Goal: Information Seeking & Learning: Learn about a topic

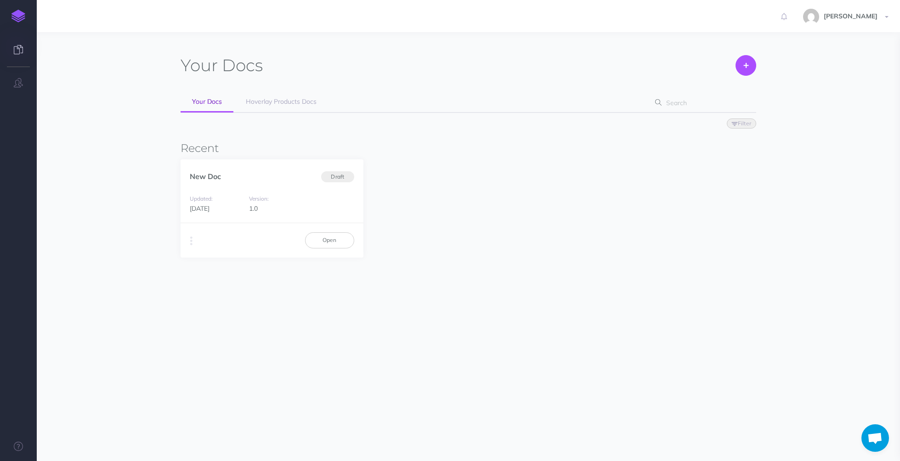
click at [125, 172] on div "Your Docs Create Import Your Docs Hoverlay Products Docs Filter Status Publishe…" at bounding box center [469, 179] width 708 height 267
click at [285, 103] on span "Hoverlay Products Docs" at bounding box center [281, 101] width 71 height 8
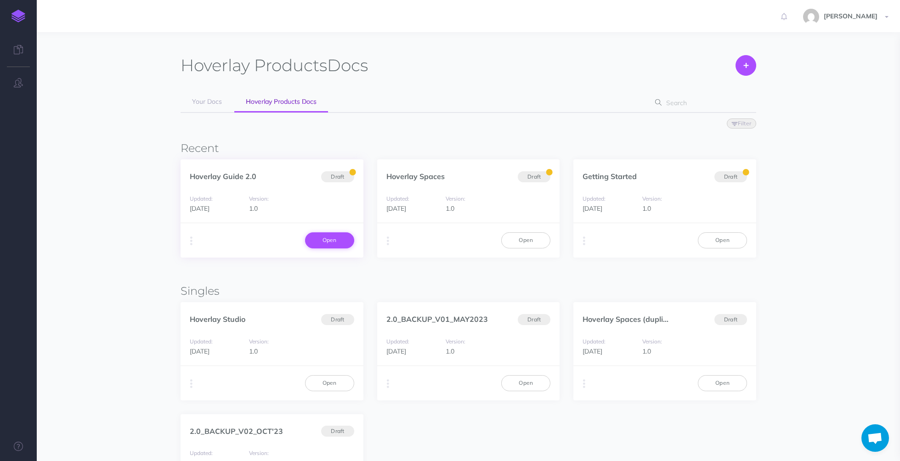
click at [333, 241] on link "Open" at bounding box center [329, 241] width 49 height 16
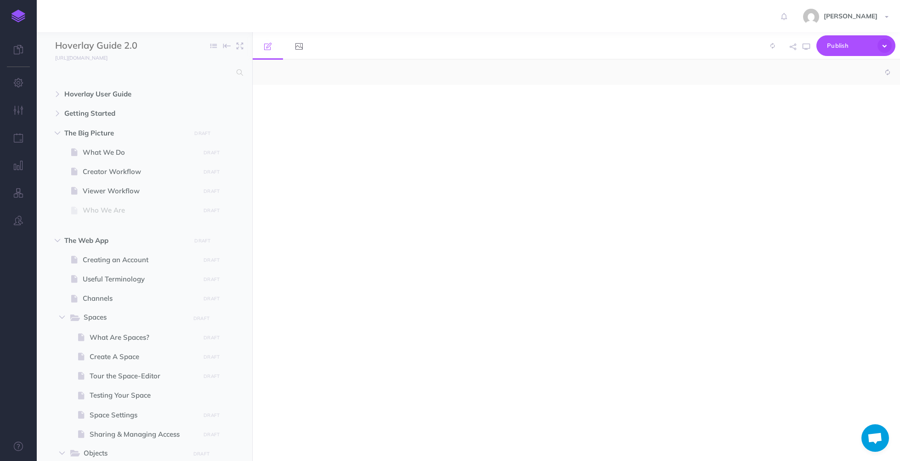
select select "null"
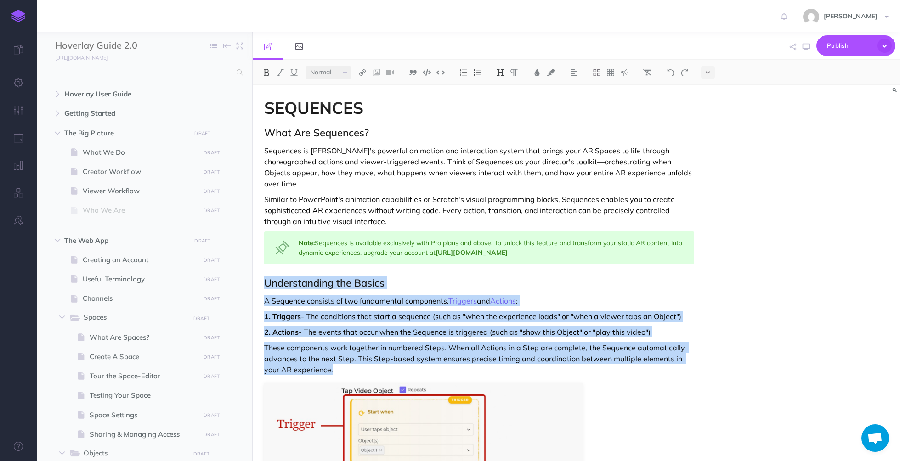
drag, startPoint x: 262, startPoint y: 271, endPoint x: 455, endPoint y: 355, distance: 210.4
click at [455, 355] on p "These components work together in numbered Steps. When all Actions in a Step ar…" at bounding box center [479, 358] width 430 height 33
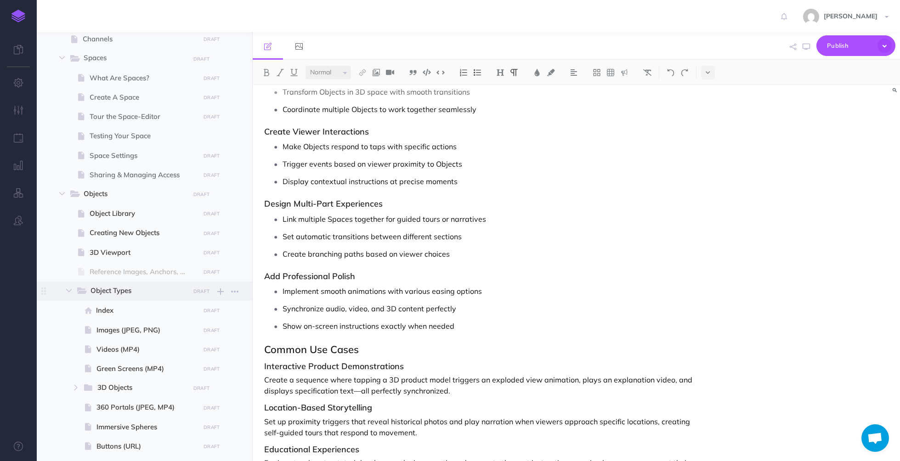
scroll to position [287, 0]
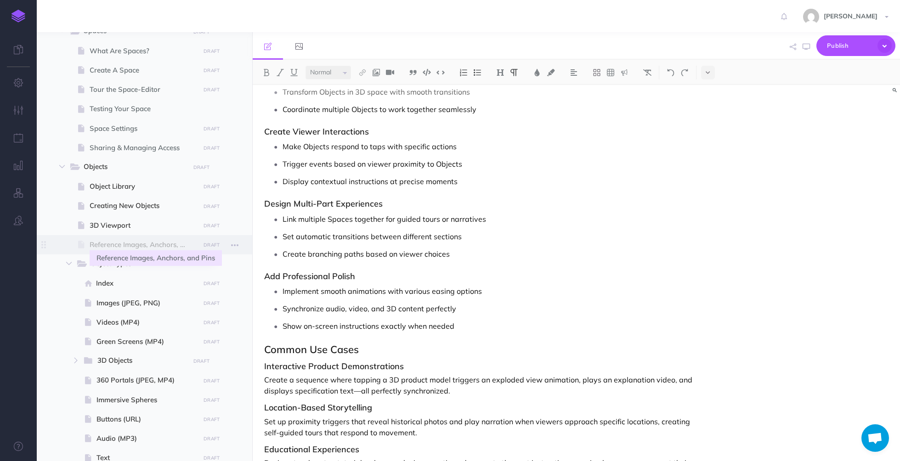
click at [130, 241] on span "Reference Images, Anchors, and Pins" at bounding box center [144, 244] width 108 height 11
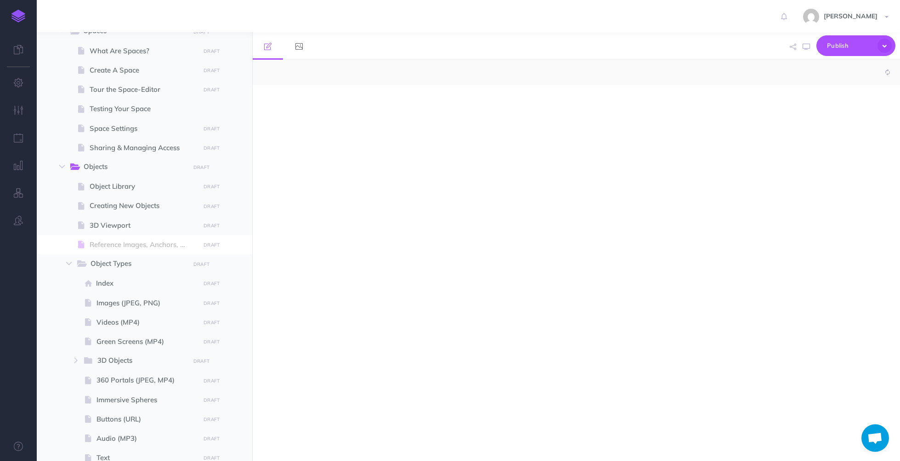
select select "null"
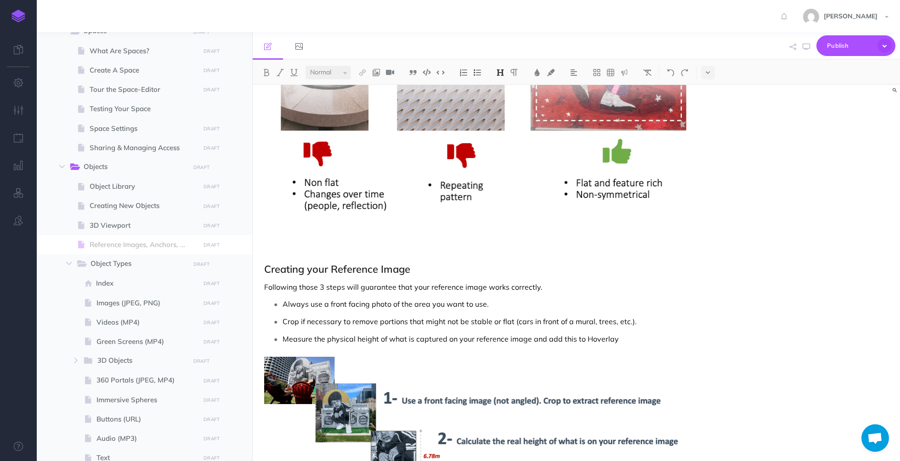
scroll to position [323, 0]
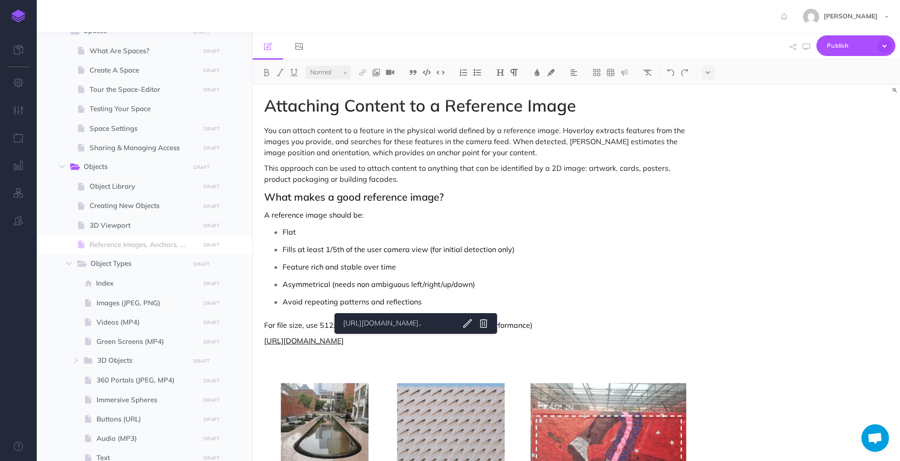
click at [344, 343] on link "[URL][DOMAIN_NAME]" at bounding box center [304, 340] width 80 height 9
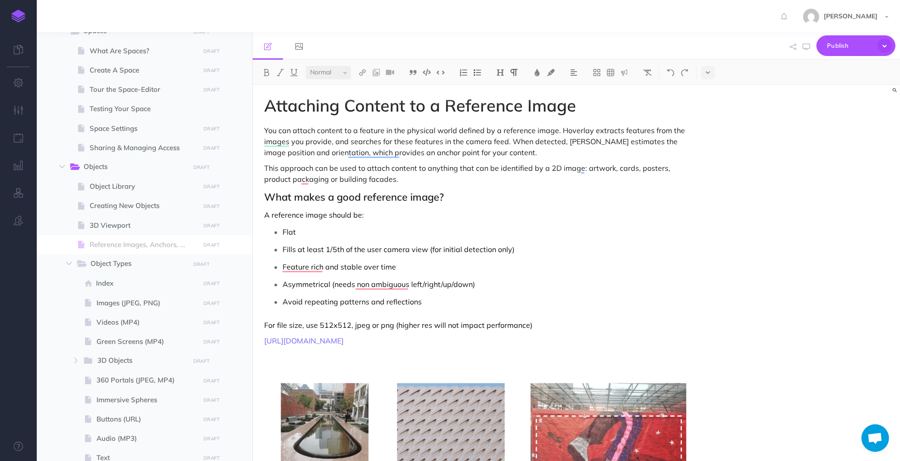
click at [437, 327] on link "[URL][DOMAIN_NAME].." at bounding box center [397, 323] width 115 height 11
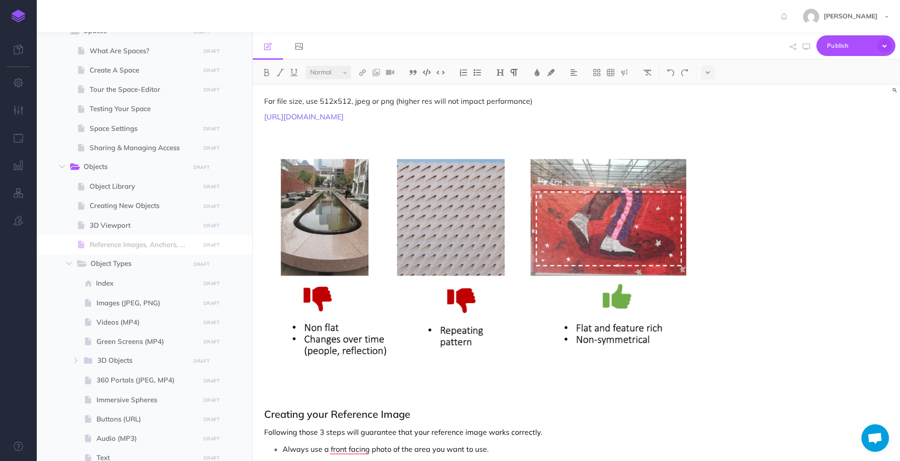
scroll to position [571, 0]
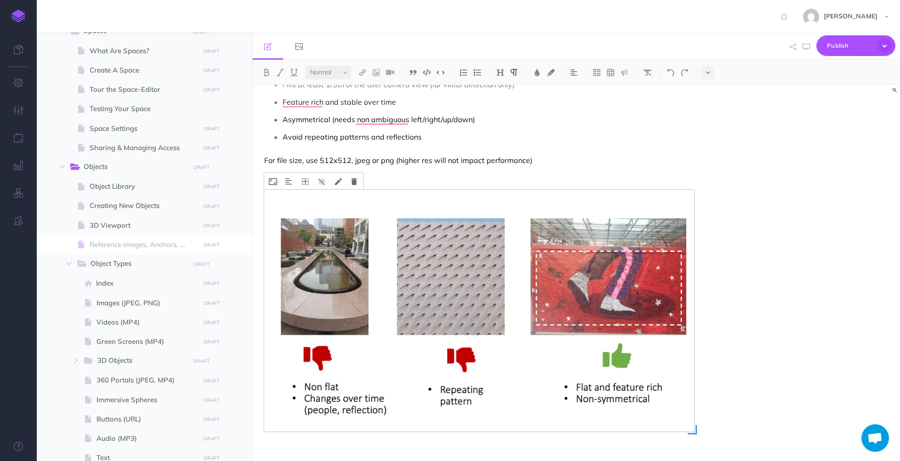
click at [608, 326] on img "To enrich screen reader interactions, please activate Accessibility in Grammarl…" at bounding box center [479, 311] width 430 height 242
